Goal: Task Accomplishment & Management: Use online tool/utility

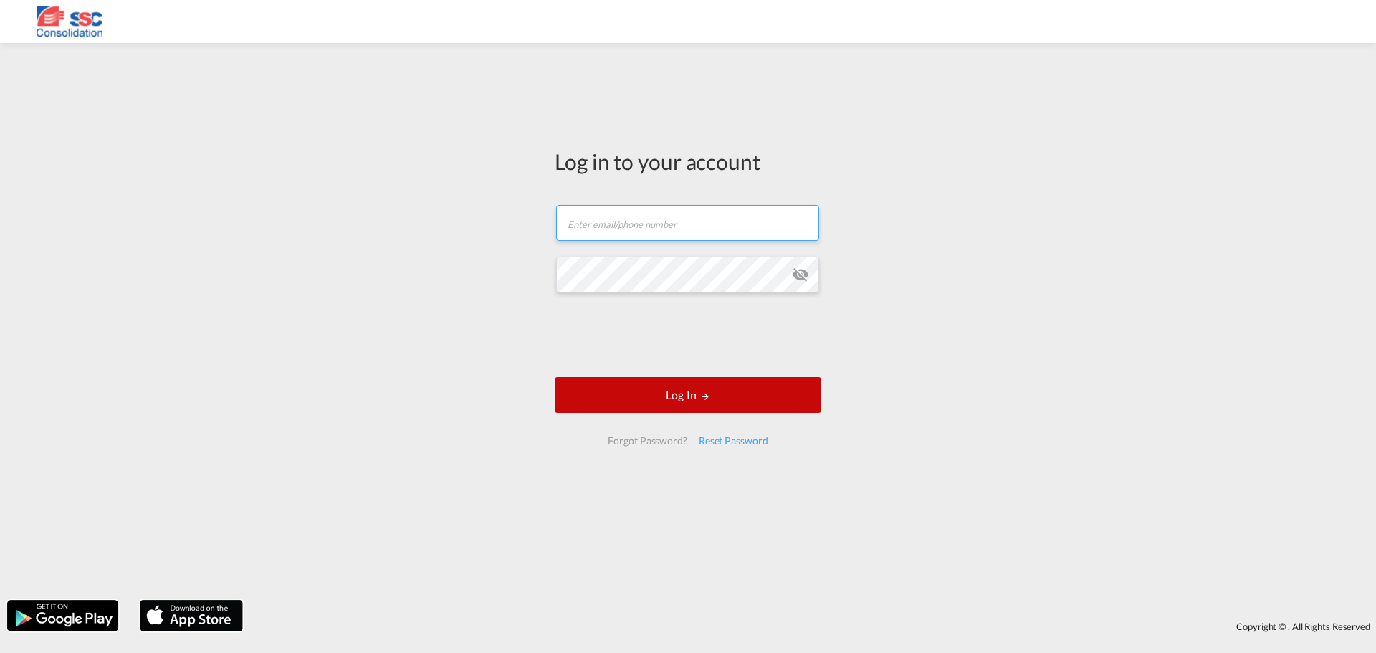
type input "[EMAIL_ADDRESS][DOMAIN_NAME]"
click at [682, 392] on button "Log In" at bounding box center [688, 395] width 267 height 36
